Goal: Task Accomplishment & Management: Use online tool/utility

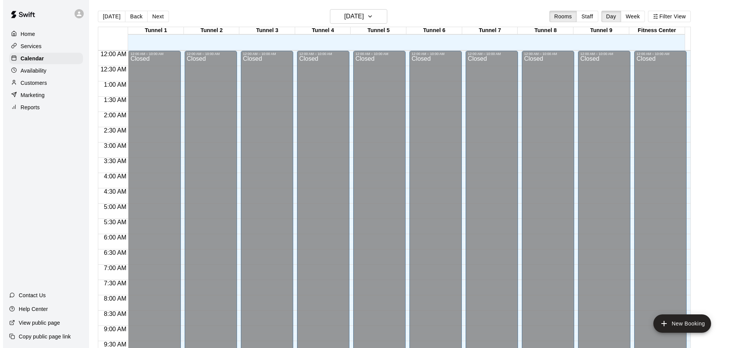
scroll to position [405, 0]
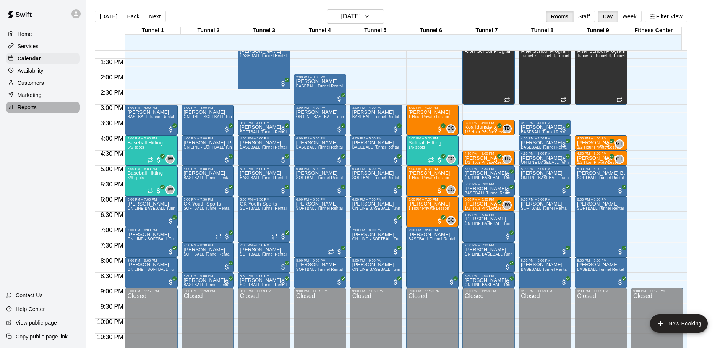
click at [26, 110] on p "Reports" at bounding box center [27, 108] width 19 height 8
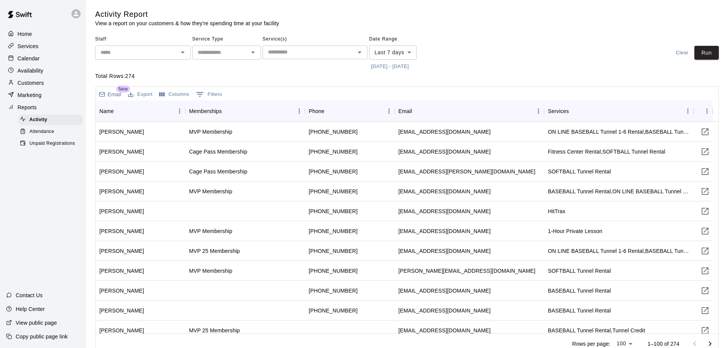
click at [45, 109] on div "Reports" at bounding box center [43, 107] width 74 height 11
click at [52, 145] on span "Unpaid Registrations" at bounding box center [51, 144] width 45 height 8
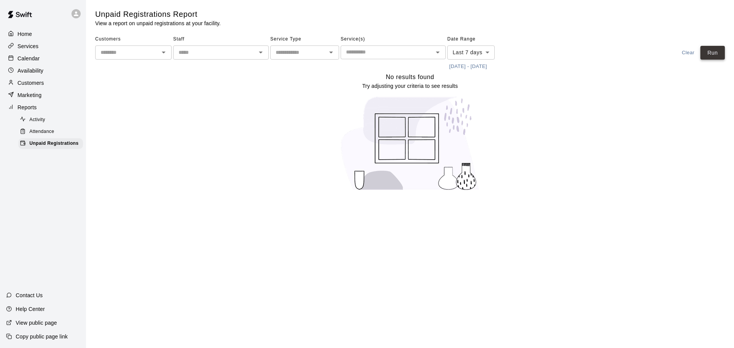
click at [716, 57] on button "Run" at bounding box center [712, 53] width 24 height 14
click at [82, 15] on div at bounding box center [78, 13] width 16 height 15
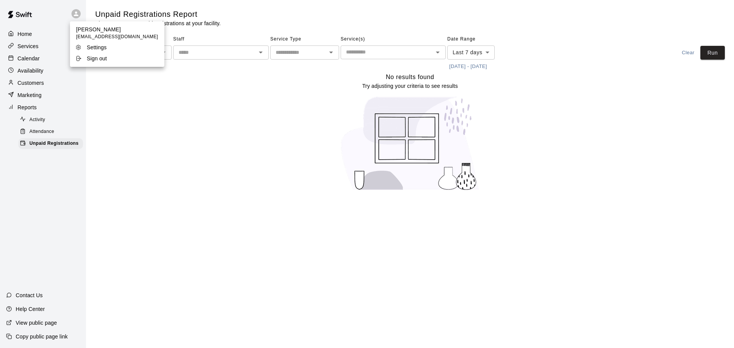
click at [80, 58] on icon at bounding box center [78, 58] width 6 height 6
